Goal: Complete application form

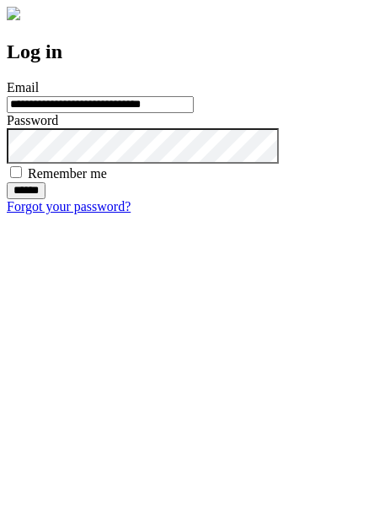
type input "**********"
click at [46, 199] on input "******" at bounding box center [26, 190] width 39 height 17
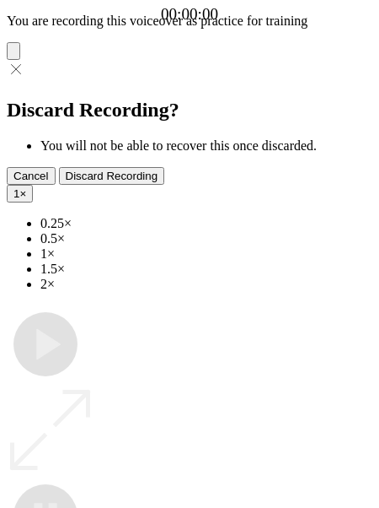
type input "**********"
